Goal: Check status

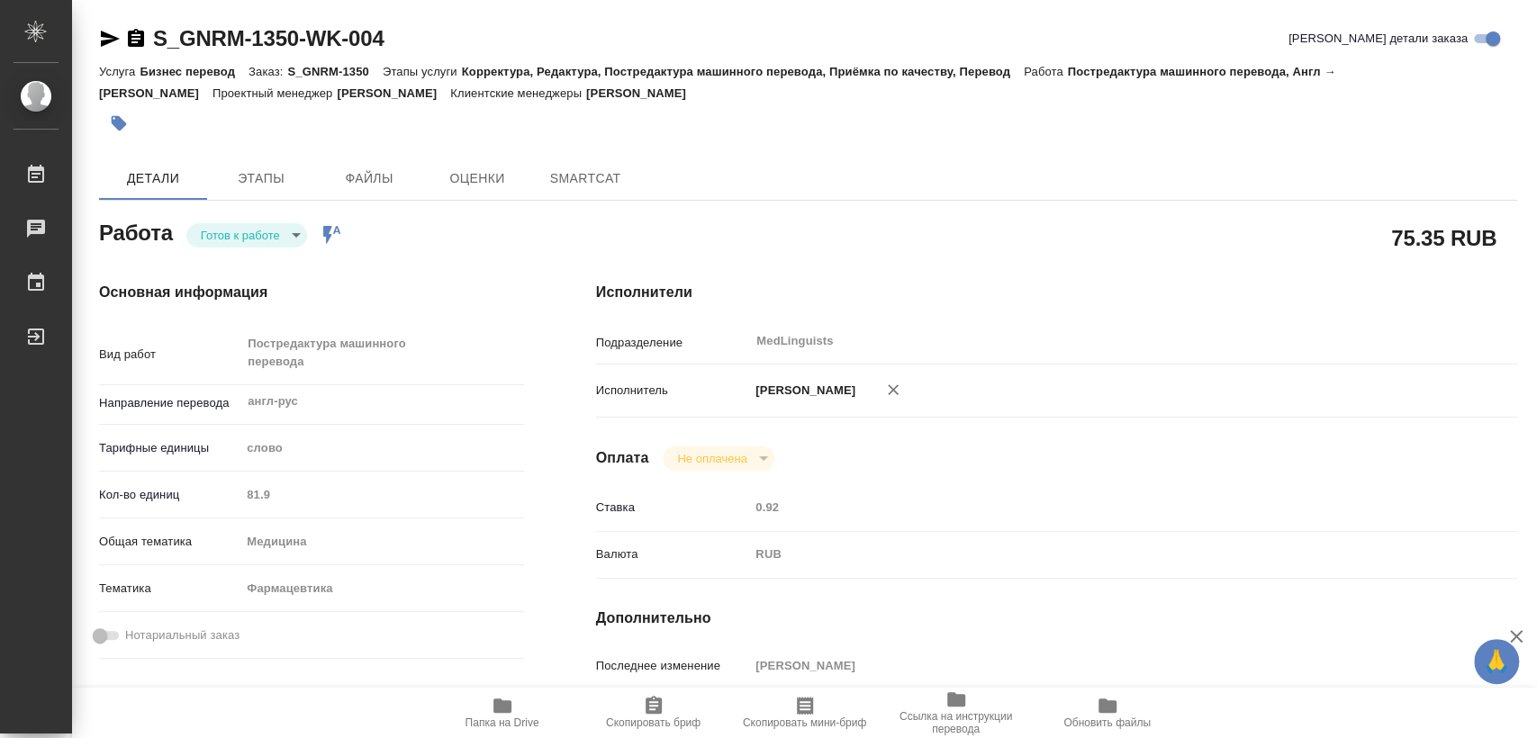
type textarea "x"
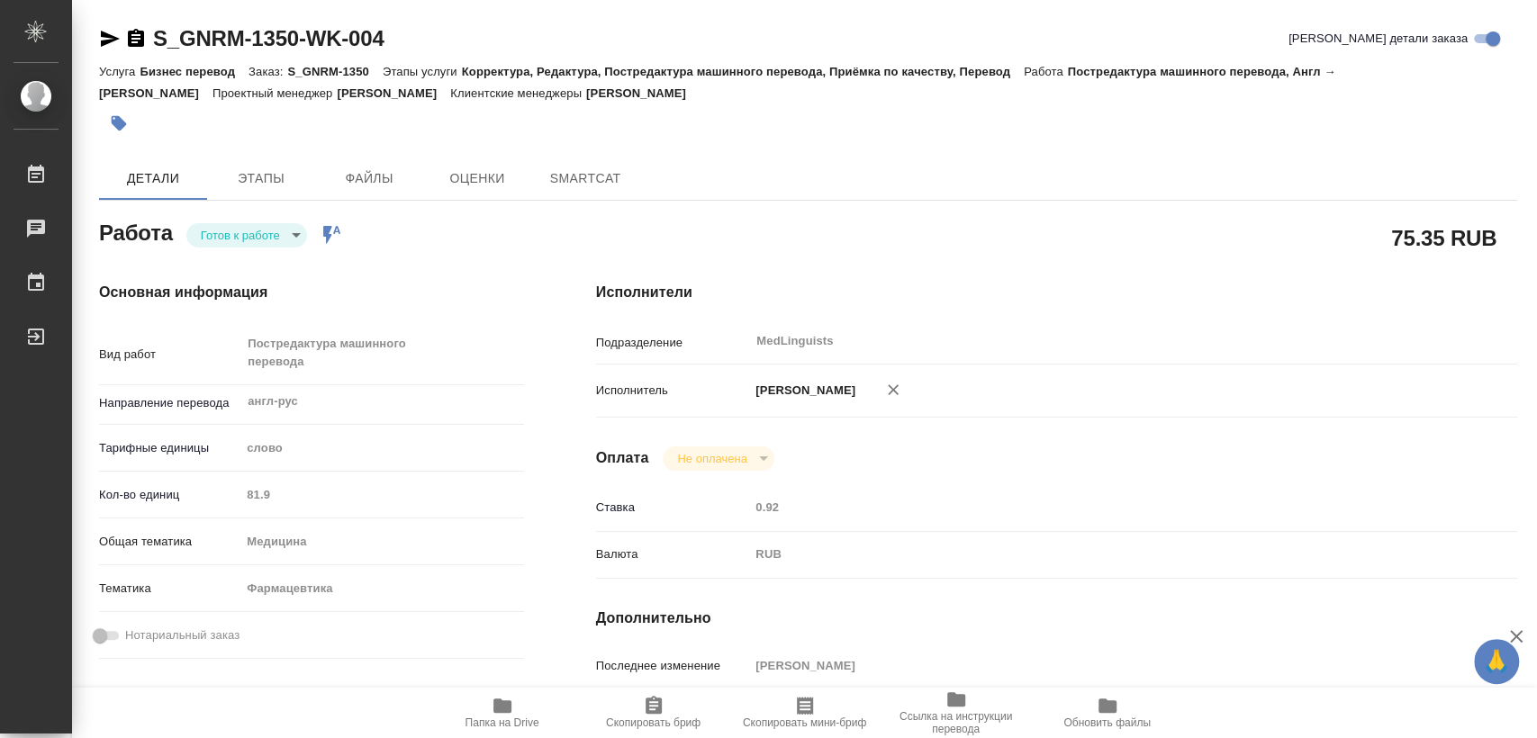
type textarea "x"
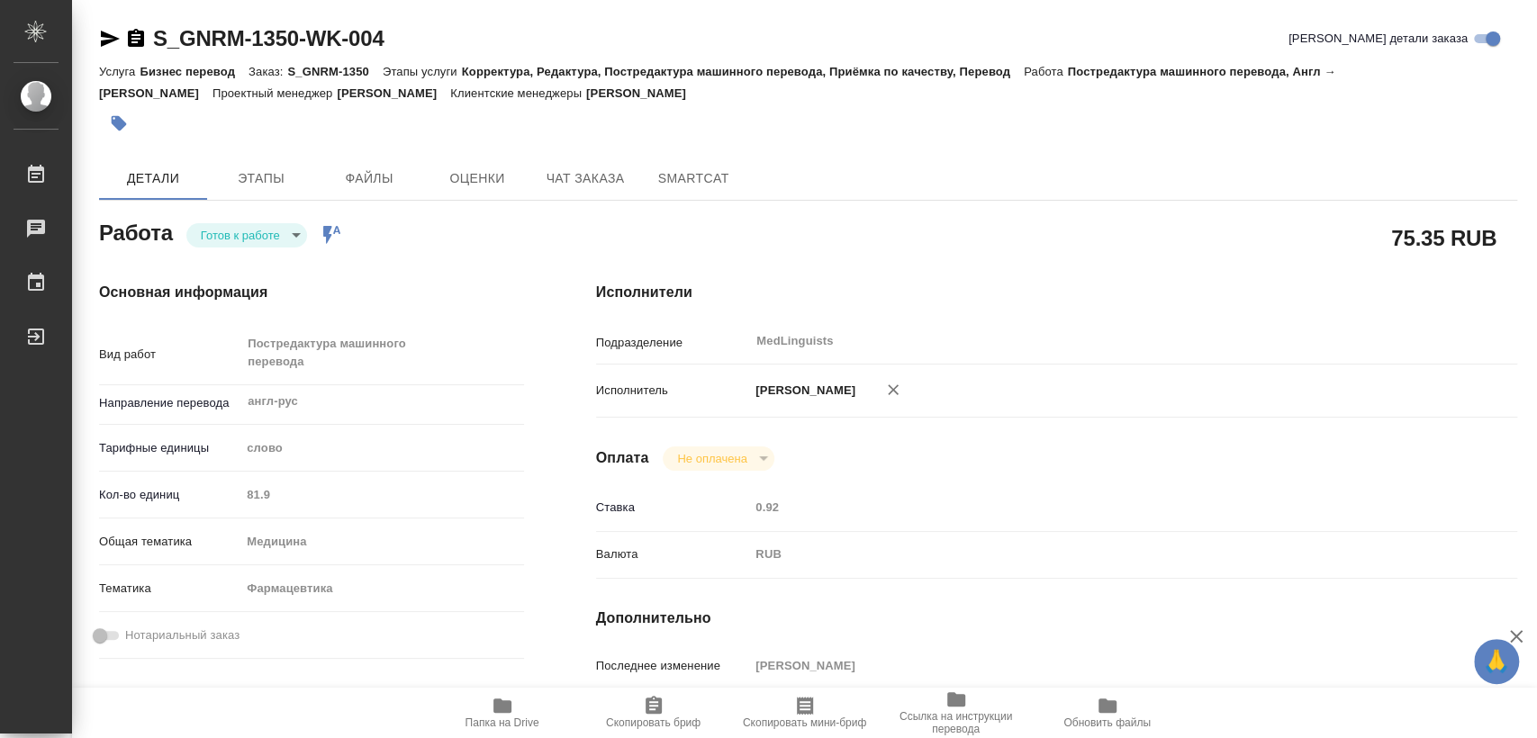
type textarea "x"
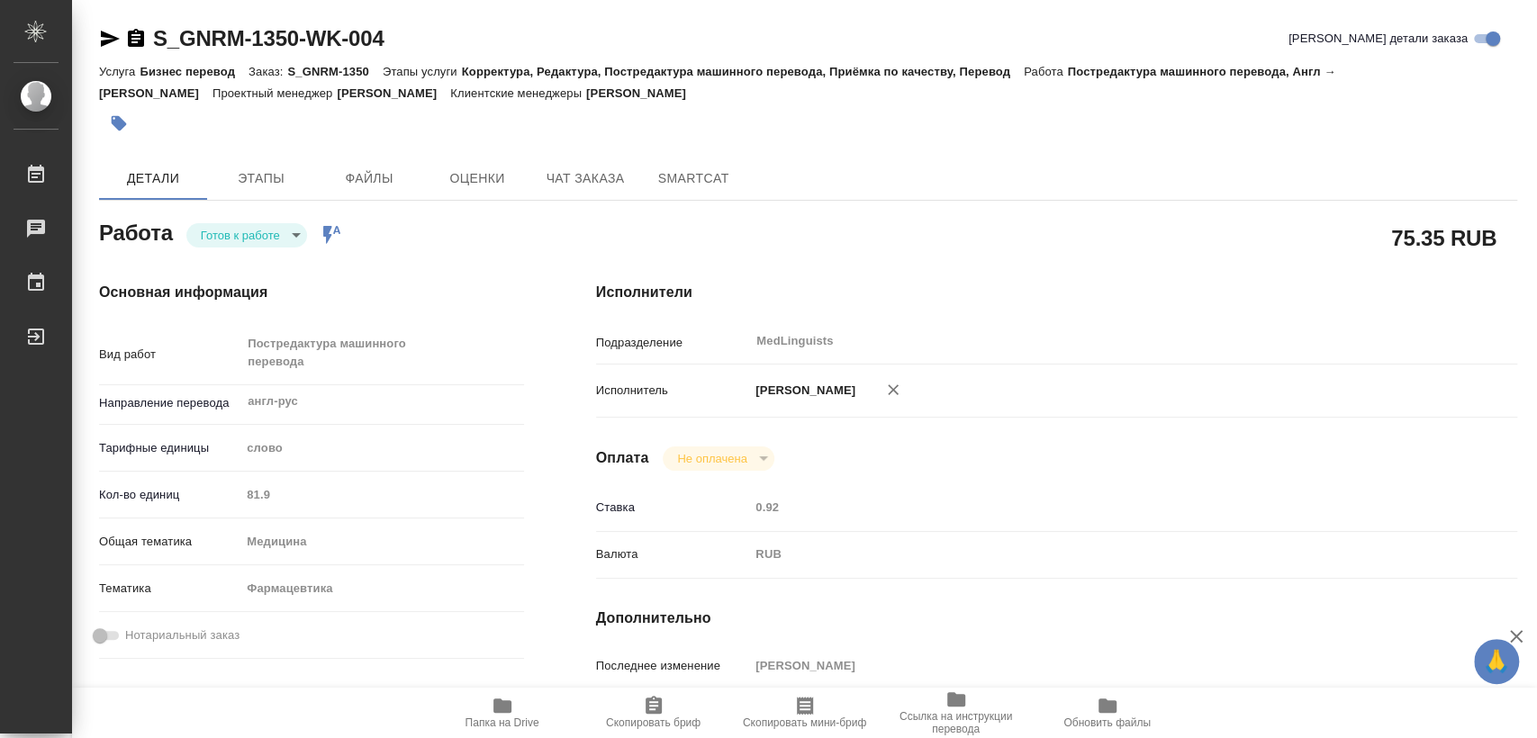
type textarea "x"
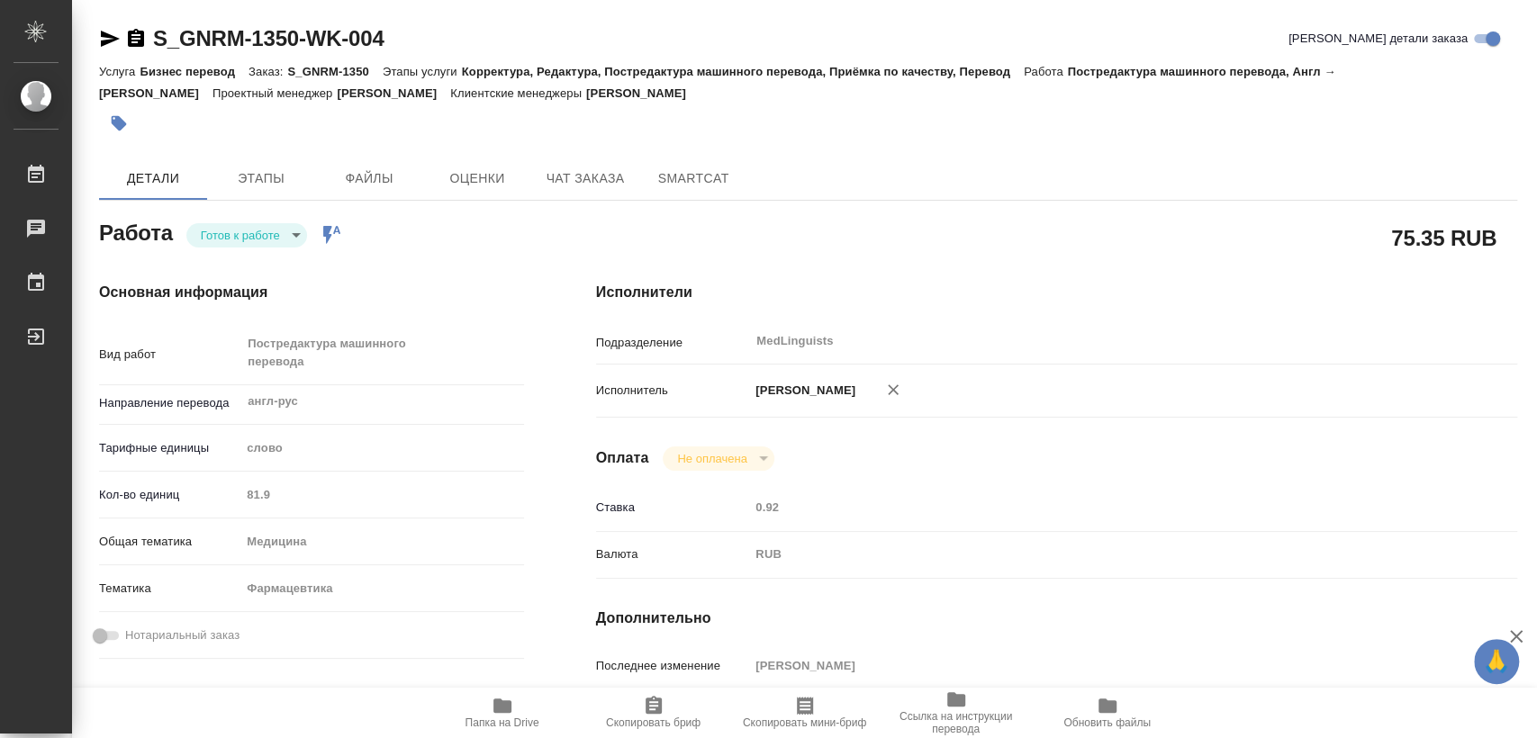
scroll to position [500, 0]
type textarea "x"
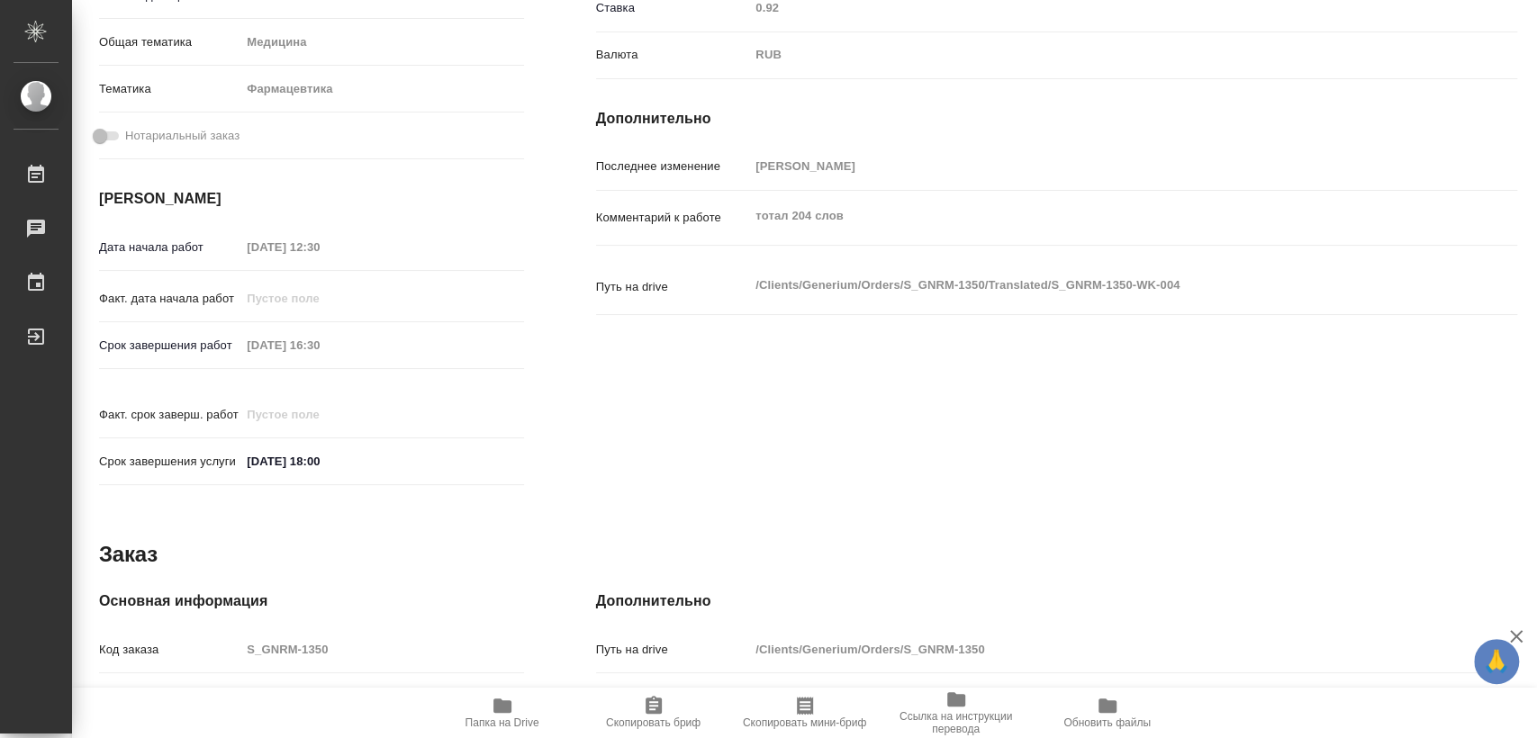
type textarea "x"
click at [537, 700] on span "Папка на Drive" at bounding box center [503, 712] width 130 height 34
type textarea "x"
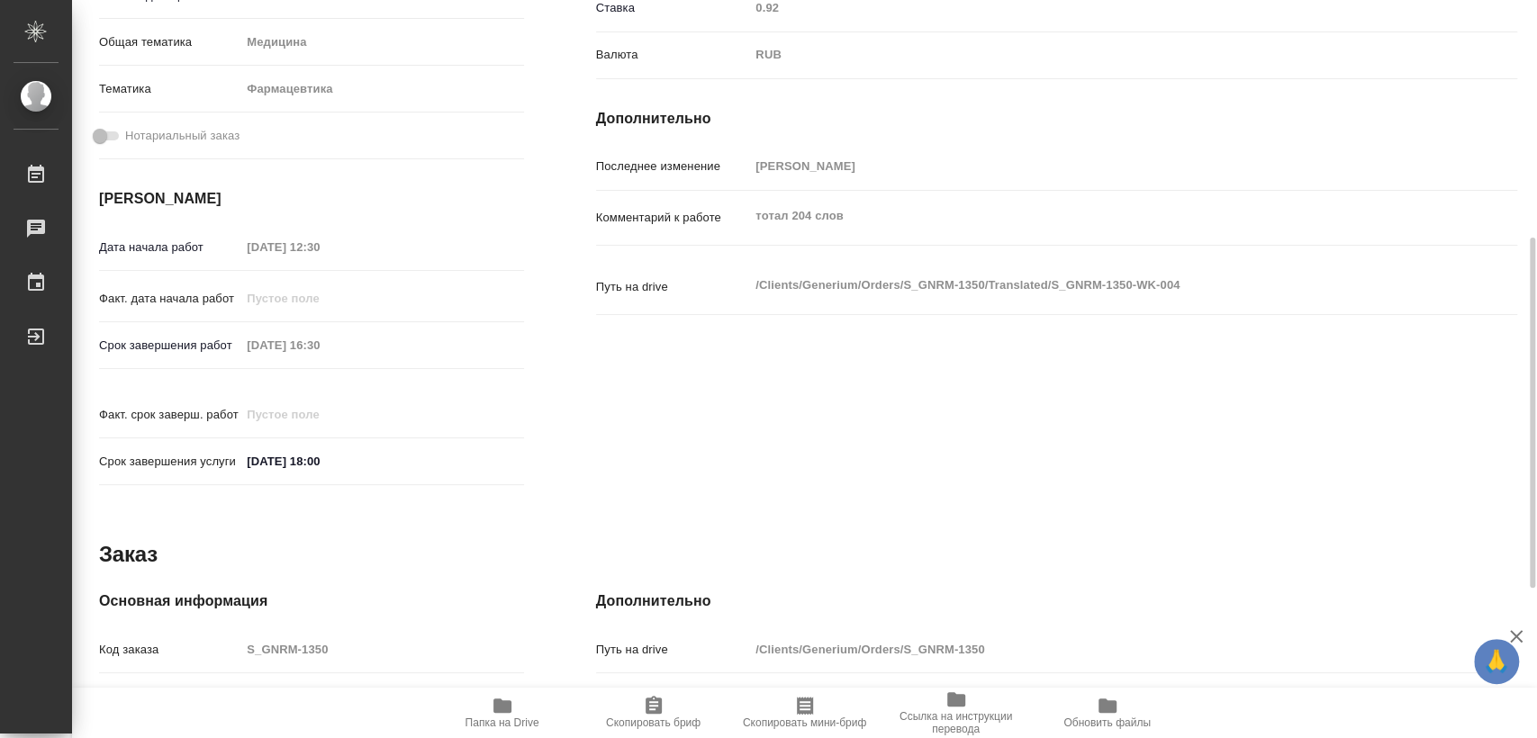
type textarea "x"
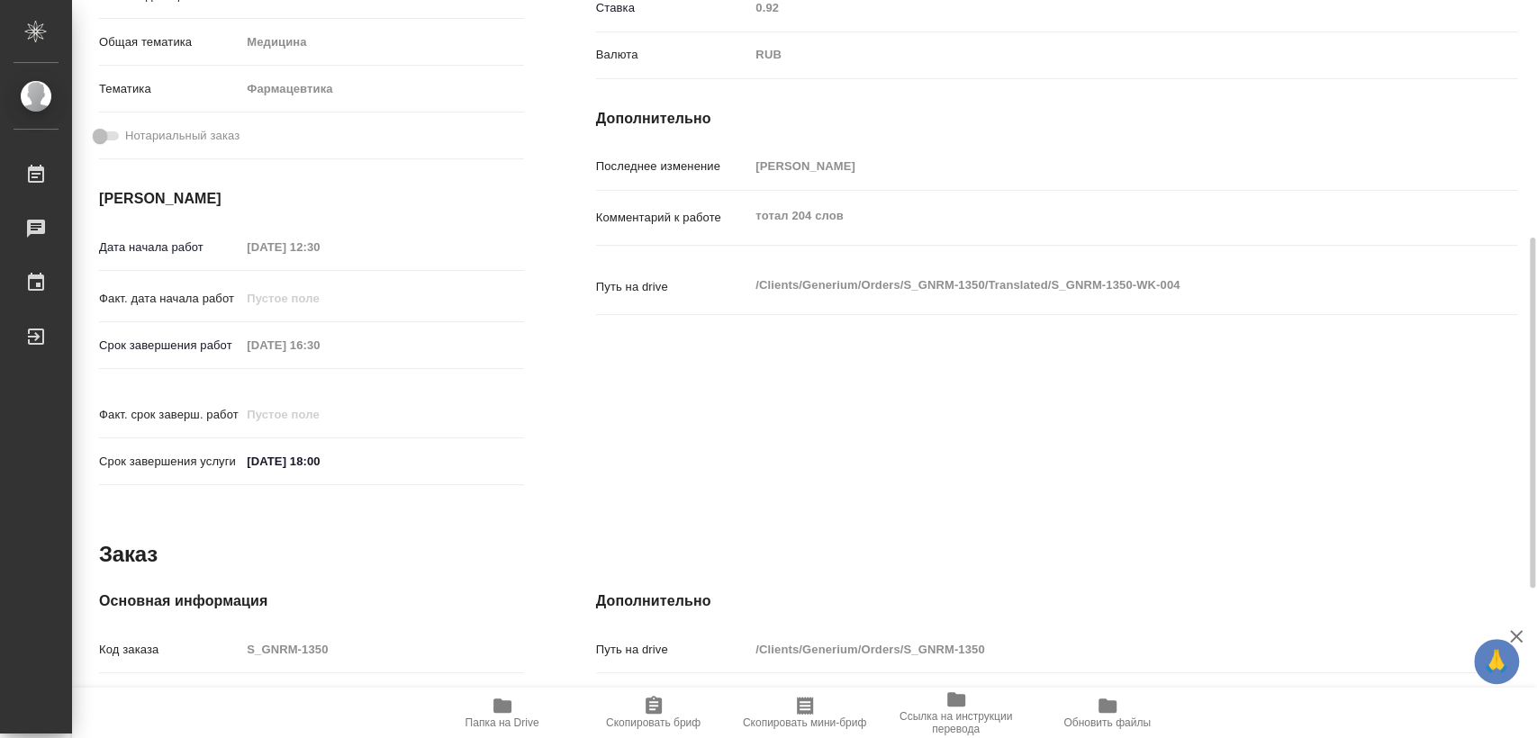
type textarea "x"
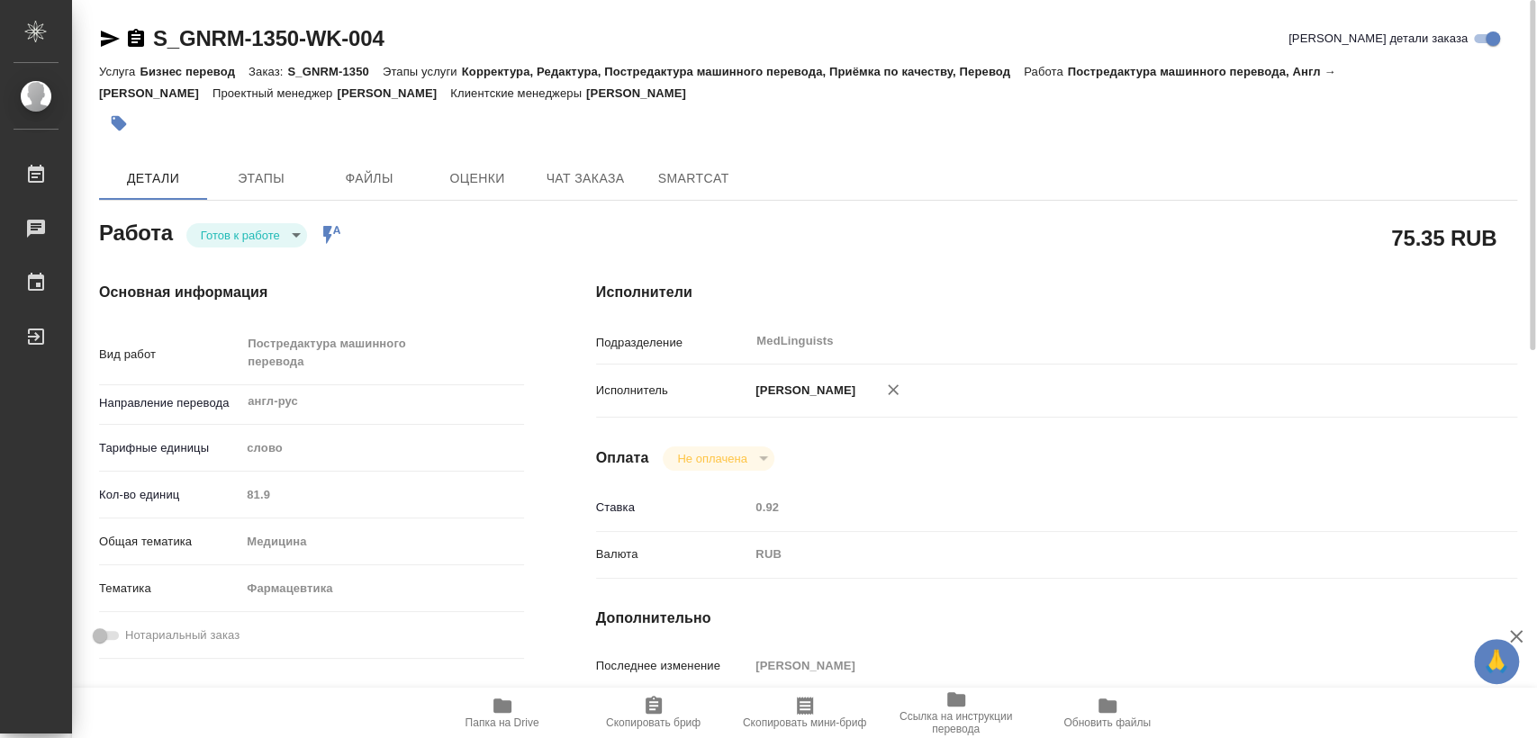
click at [248, 222] on body "🙏 .cls-1 fill:#fff; AWATERA [PERSON_NAME] 0 Чаты График Выйти S_GNRM-1350-WK-00…" at bounding box center [768, 369] width 1537 height 738
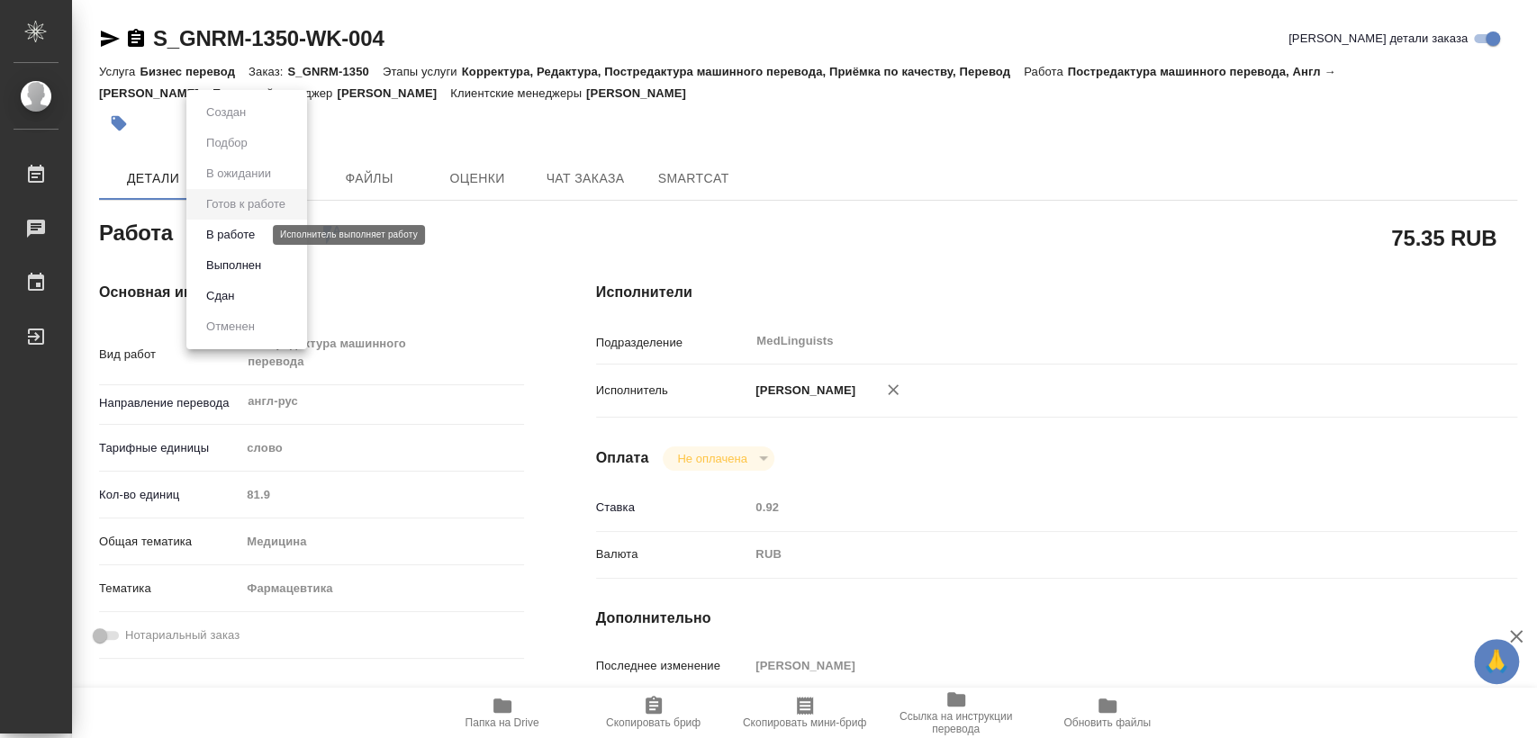
click at [248, 237] on button "В работе" at bounding box center [230, 235] width 59 height 20
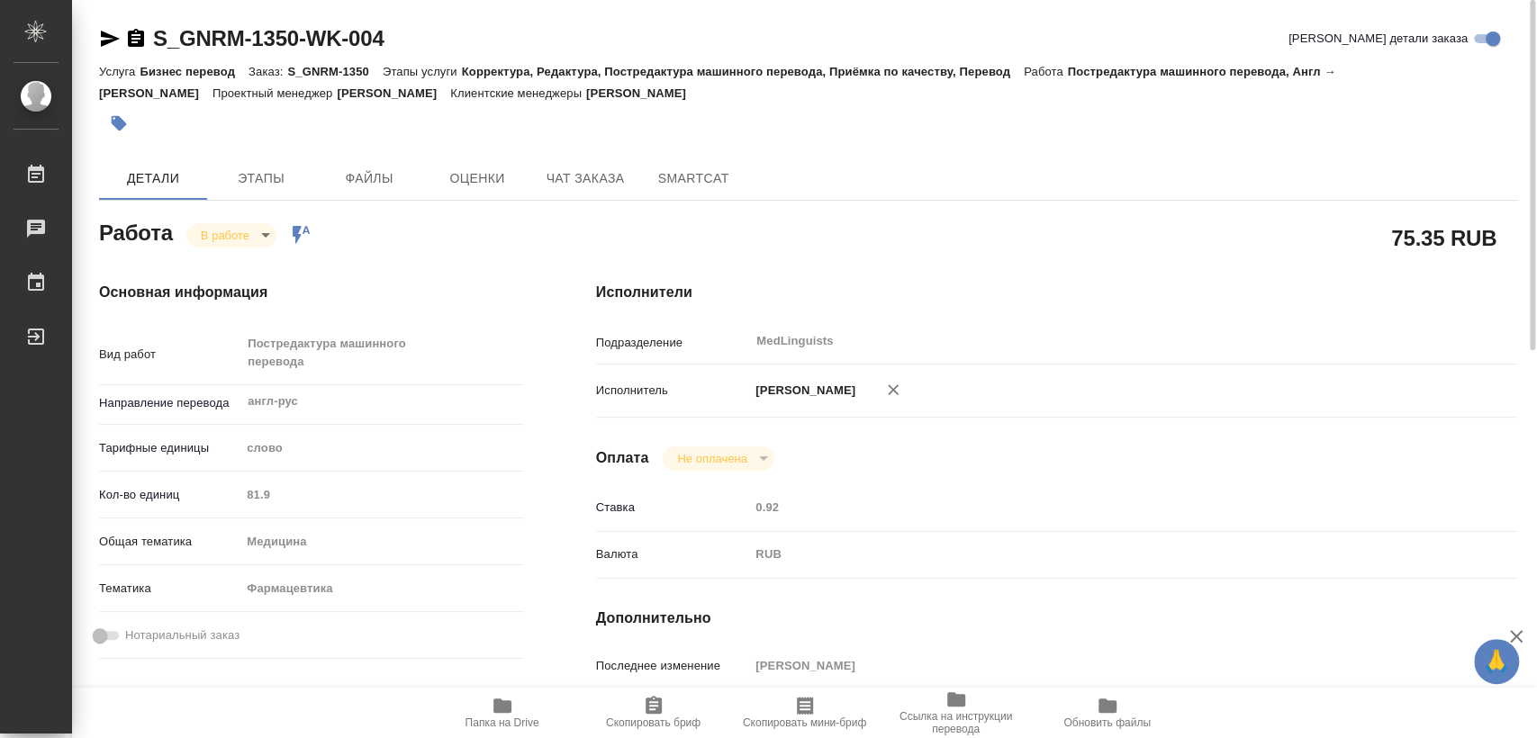
type textarea "x"
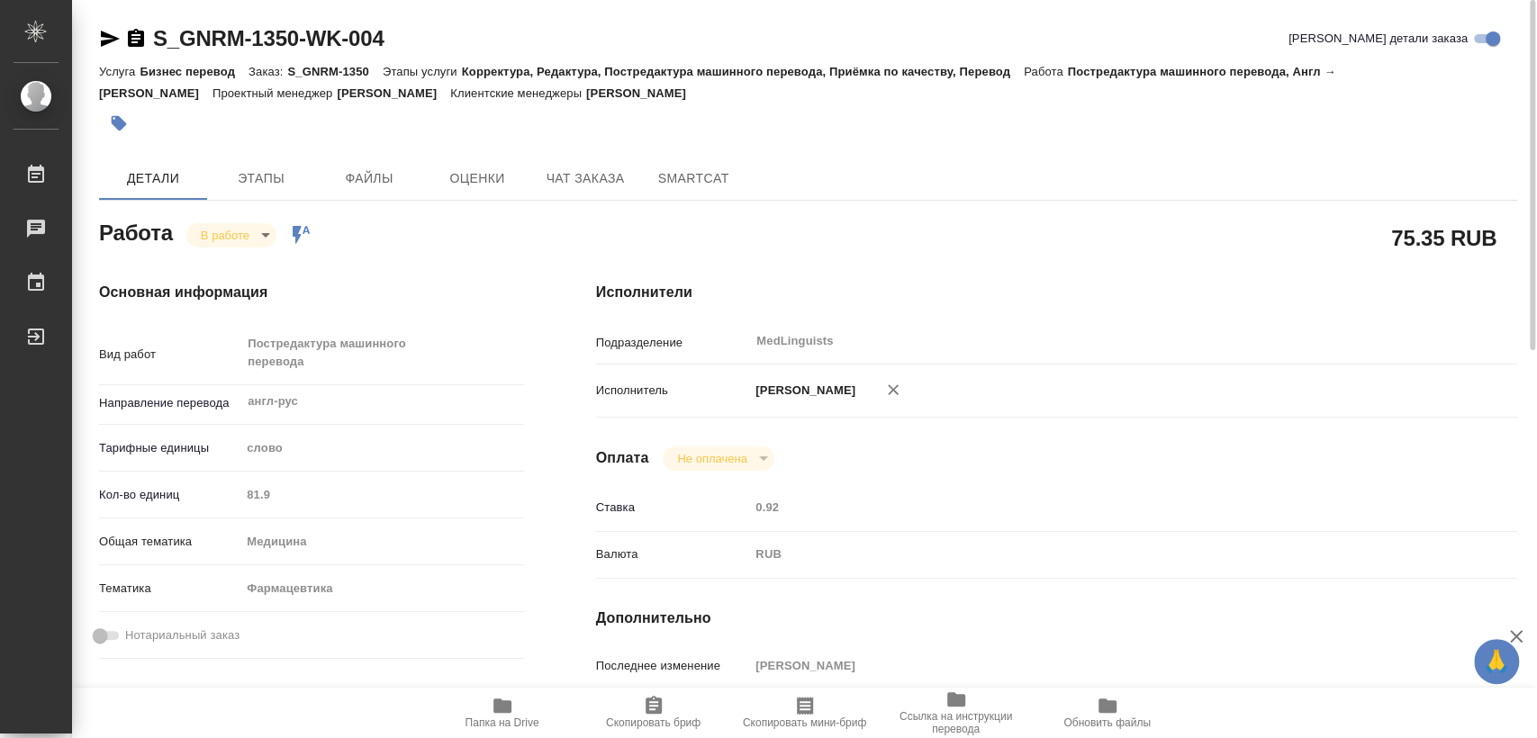
click at [479, 720] on span "Папка на Drive" at bounding box center [502, 723] width 74 height 13
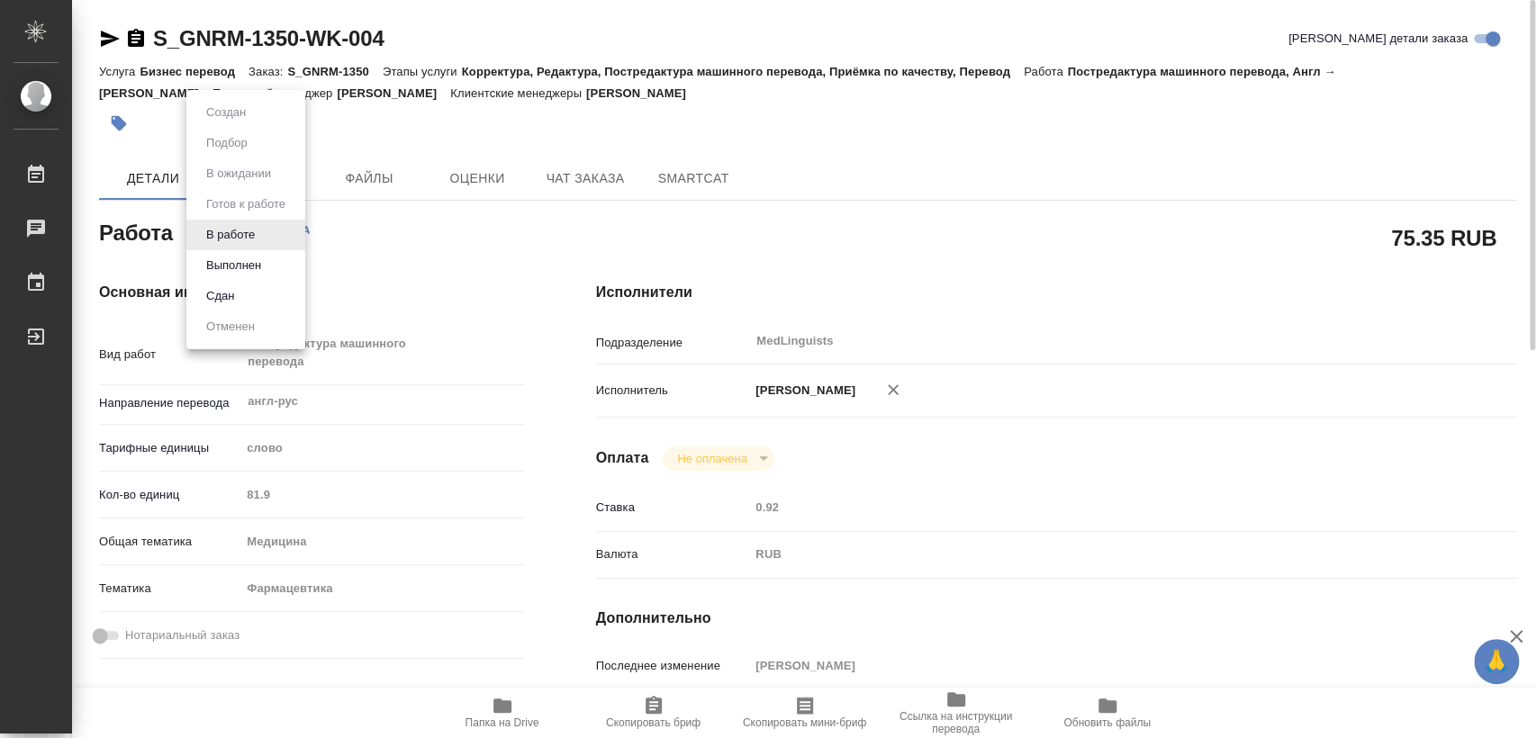
click at [224, 245] on body "🙏 .cls-1 fill:#fff; AWATERA [PERSON_NAME] 0 Чаты График Выйти S_GNRM-1350-WK-00…" at bounding box center [768, 369] width 1537 height 738
click at [254, 268] on button "Выполнен" at bounding box center [234, 266] width 66 height 20
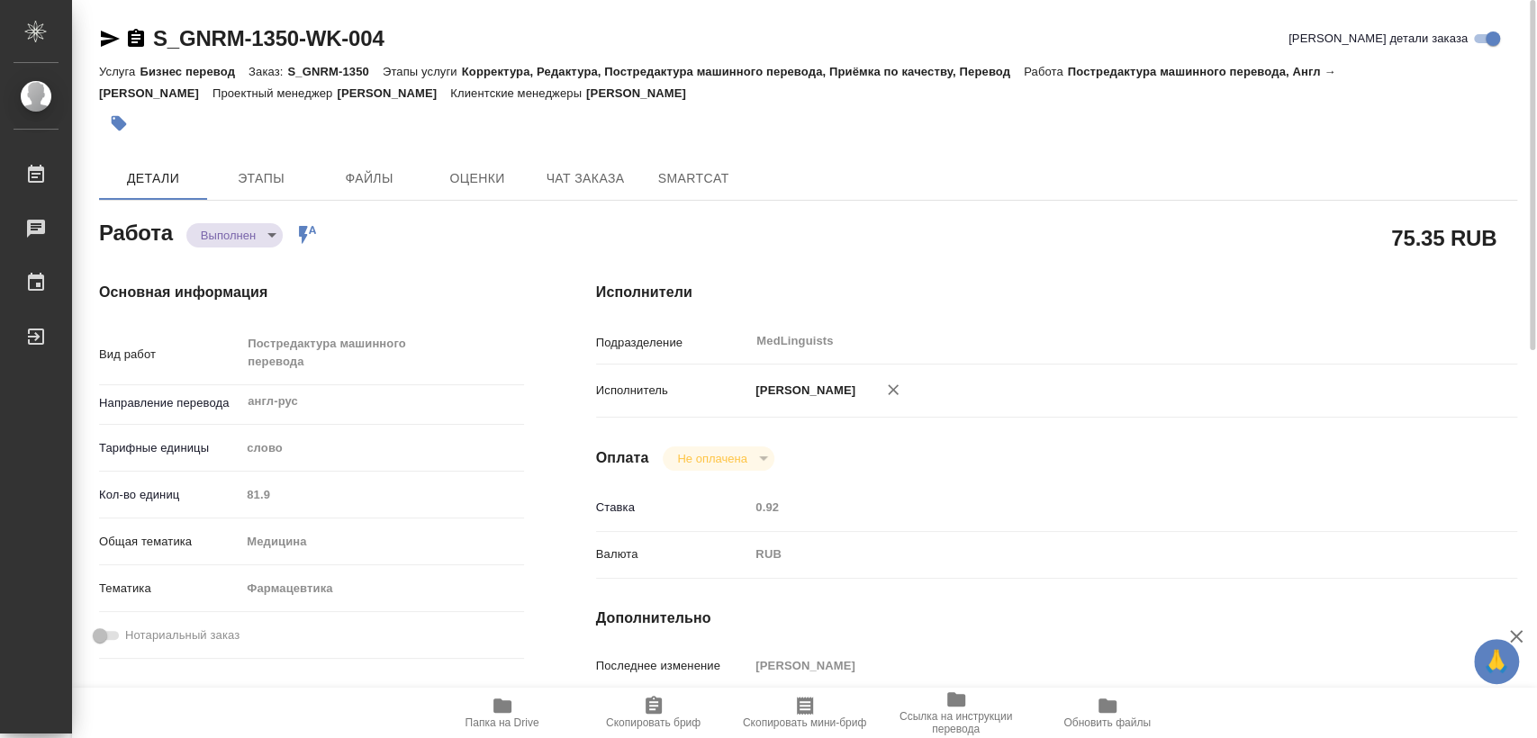
type textarea "x"
